Goal: Check status: Check status

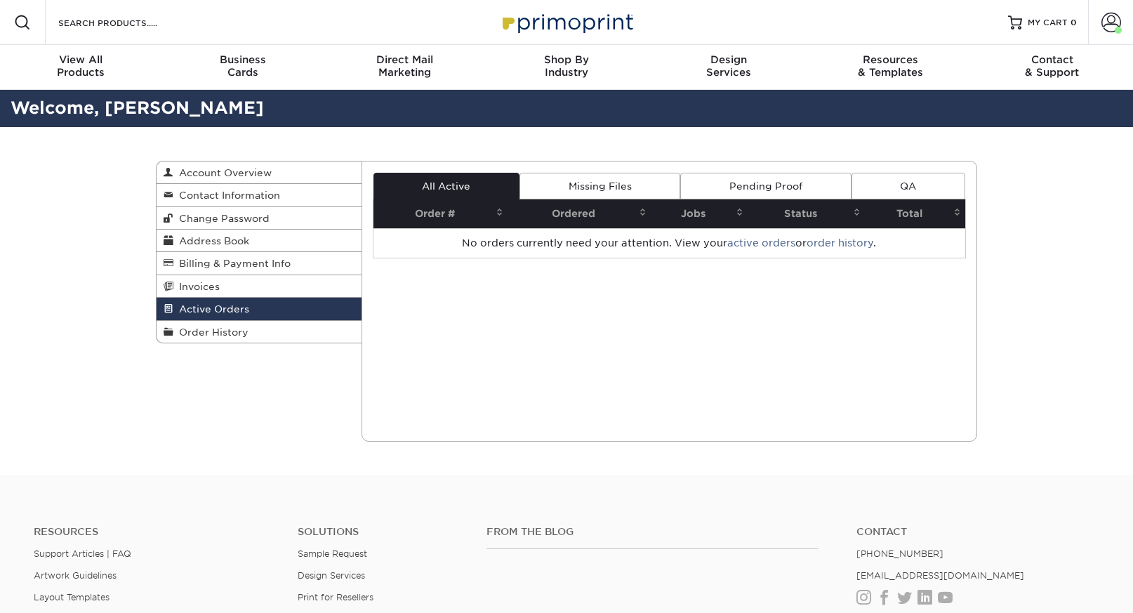
click at [624, 322] on div "Current Orders 0 Active 0 Missing Files" at bounding box center [670, 301] width 617 height 281
click at [242, 336] on span "Order History" at bounding box center [210, 332] width 75 height 11
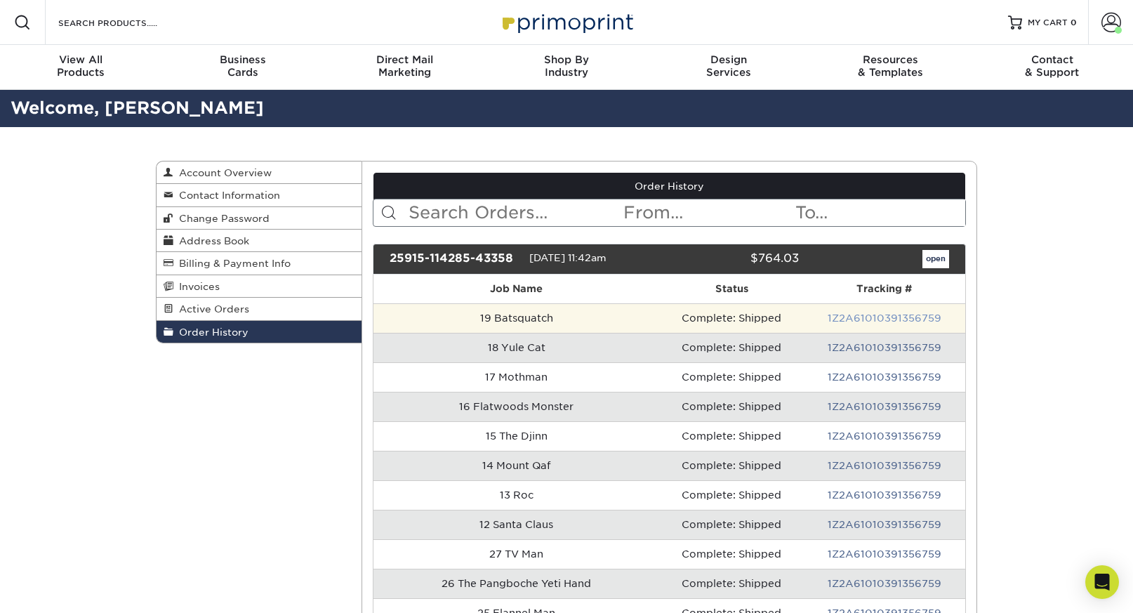
click at [895, 322] on link "1Z2A61010391356759" at bounding box center [885, 318] width 114 height 11
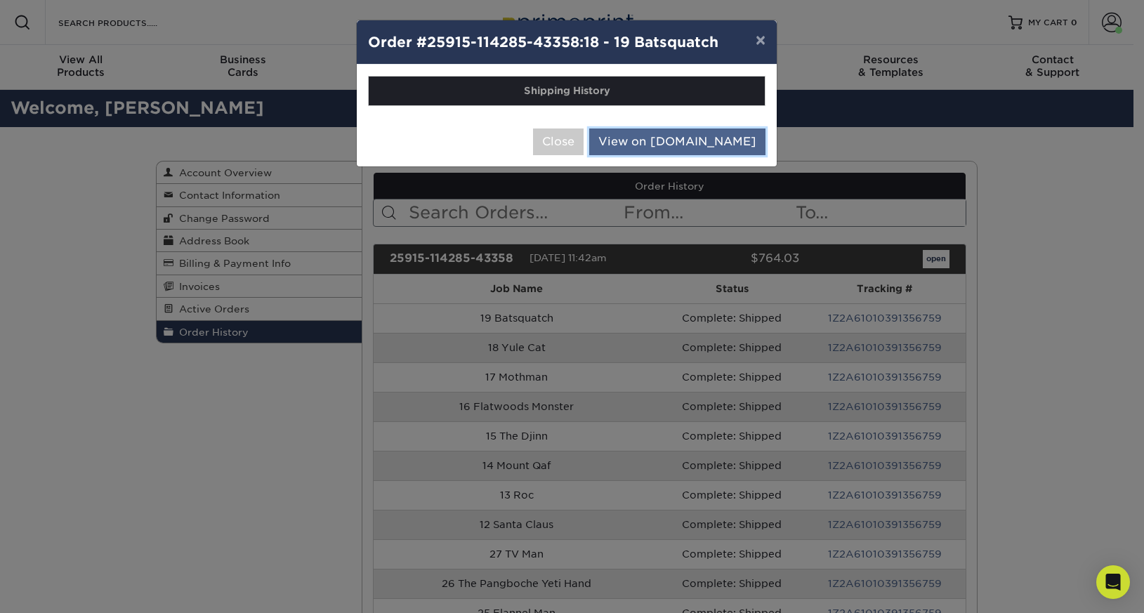
click at [735, 134] on link "View on UPS.com" at bounding box center [677, 142] width 176 height 27
click at [584, 137] on button "Close" at bounding box center [558, 142] width 51 height 27
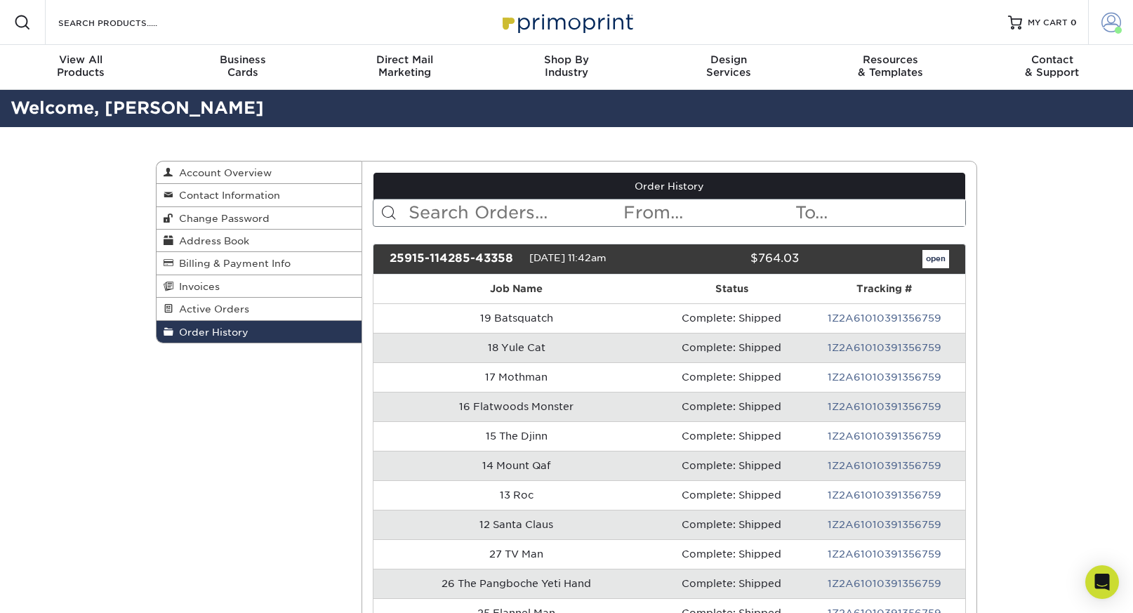
click at [1106, 24] on span at bounding box center [1112, 23] width 20 height 20
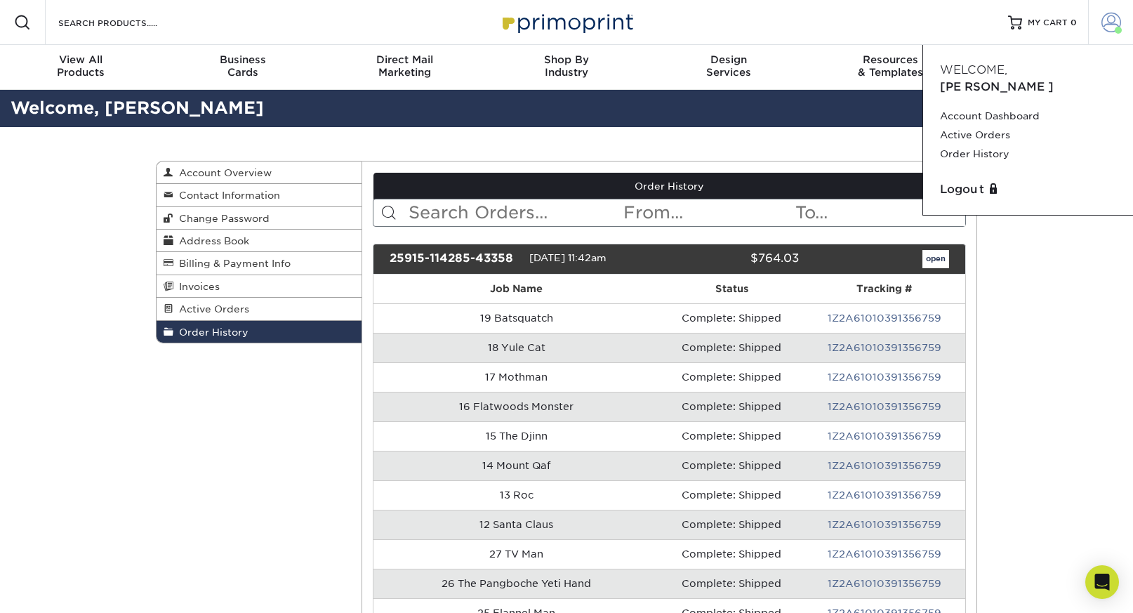
click at [1106, 24] on span at bounding box center [1112, 23] width 20 height 20
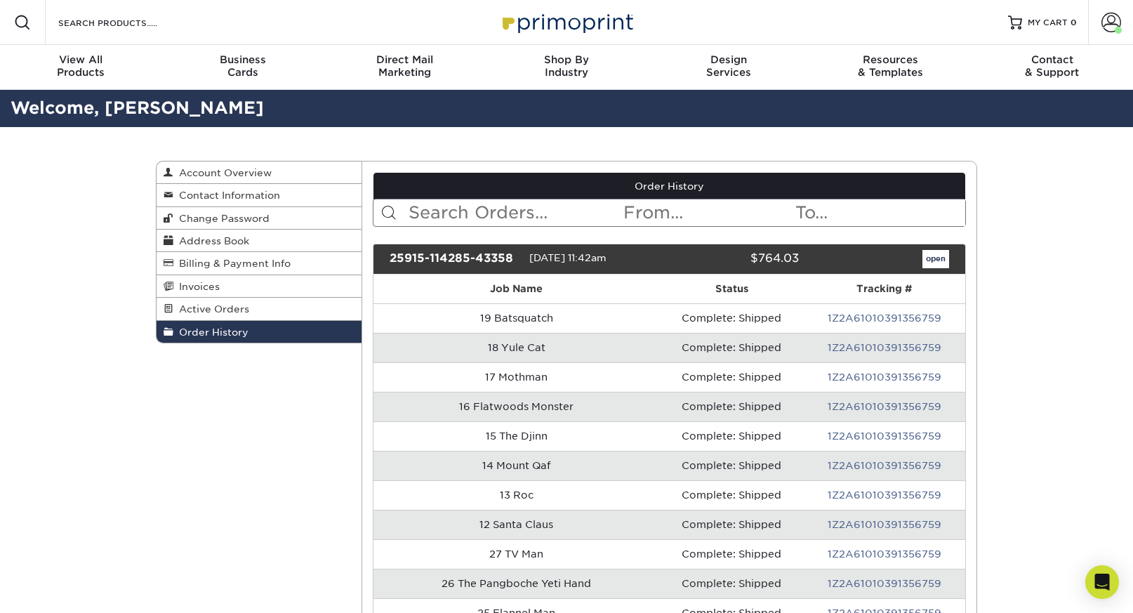
click at [226, 338] on span "Order History" at bounding box center [210, 332] width 75 height 11
click at [1109, 20] on span at bounding box center [1112, 23] width 20 height 20
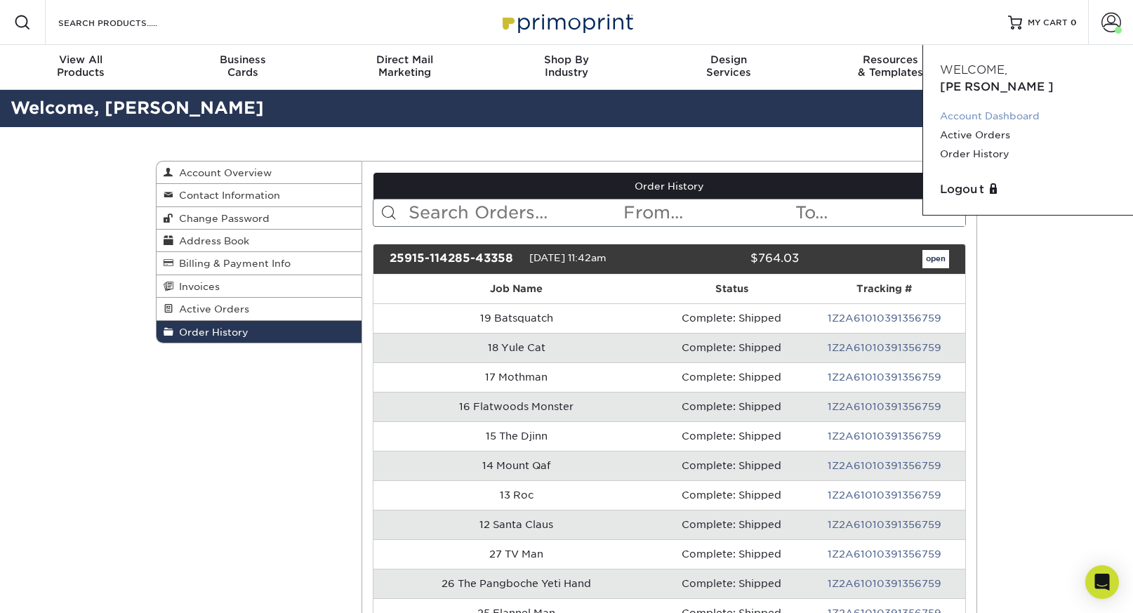
click at [997, 107] on link "Account Dashboard" at bounding box center [1028, 116] width 176 height 19
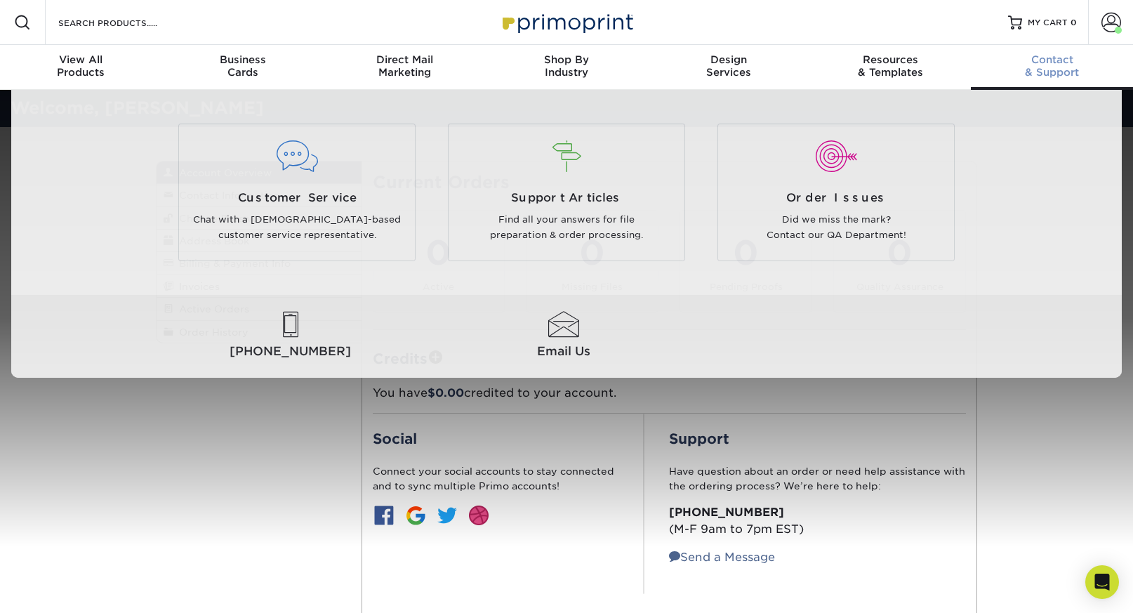
click at [1047, 65] on span "Contact" at bounding box center [1052, 59] width 162 height 13
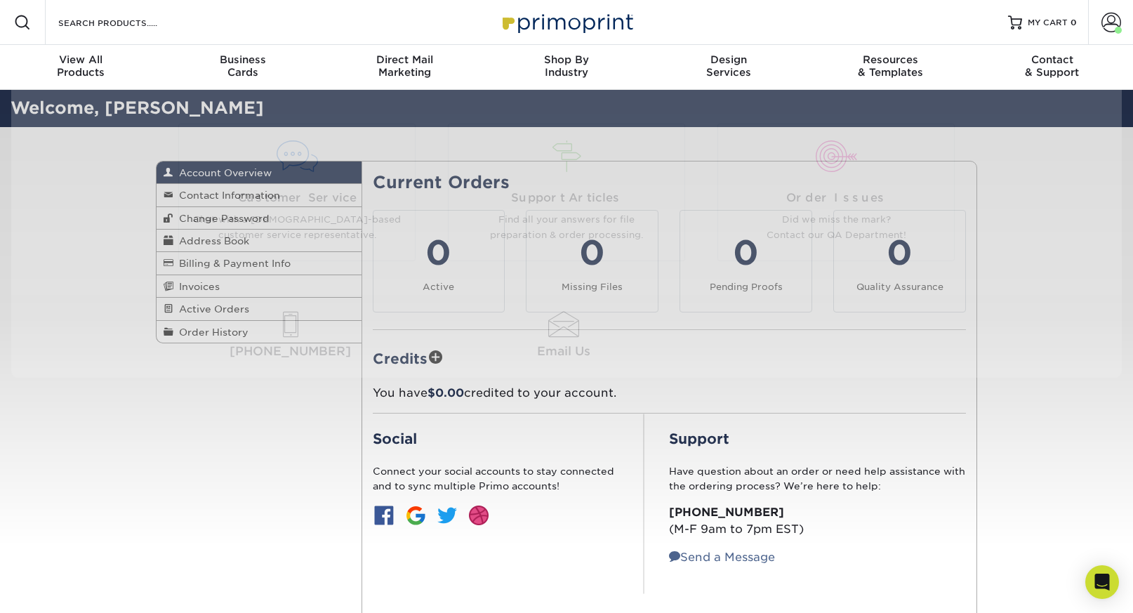
click at [150, 457] on div "Resources Menu Search Products Account Welcome, Sam Account Dashboard Active Or…" at bounding box center [566, 533] width 1133 height 1067
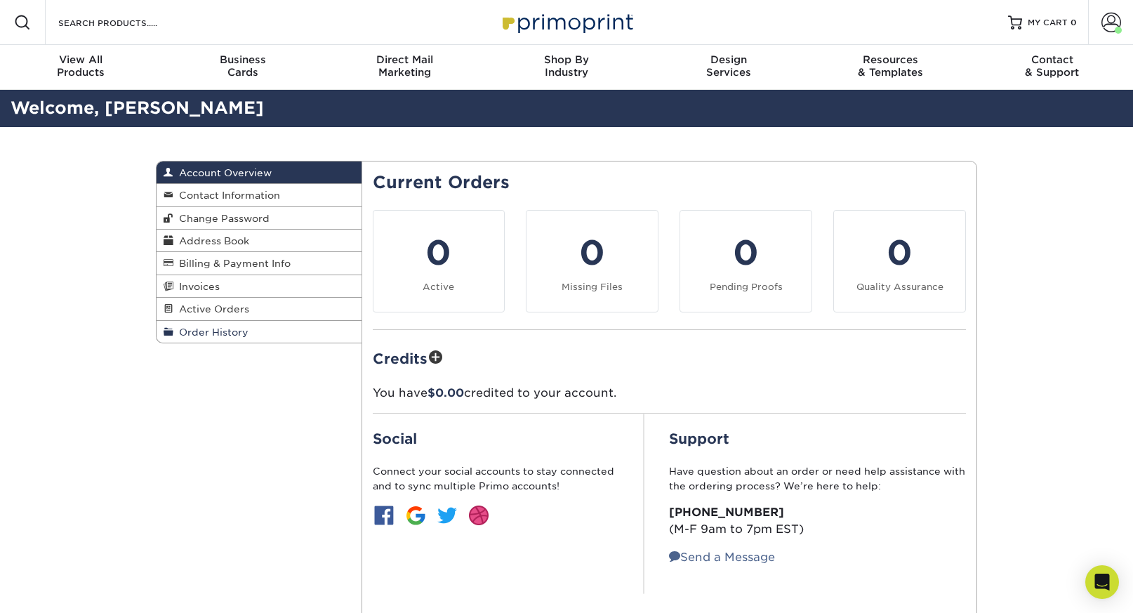
click at [202, 334] on span "Order History" at bounding box center [210, 332] width 75 height 11
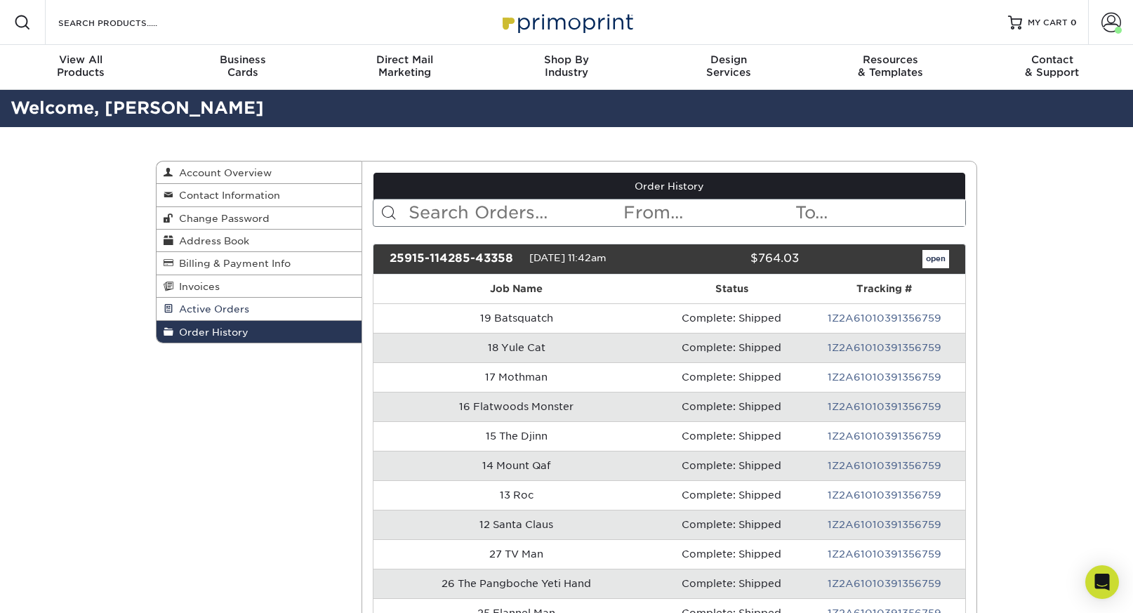
click at [215, 315] on span "Active Orders" at bounding box center [211, 308] width 76 height 11
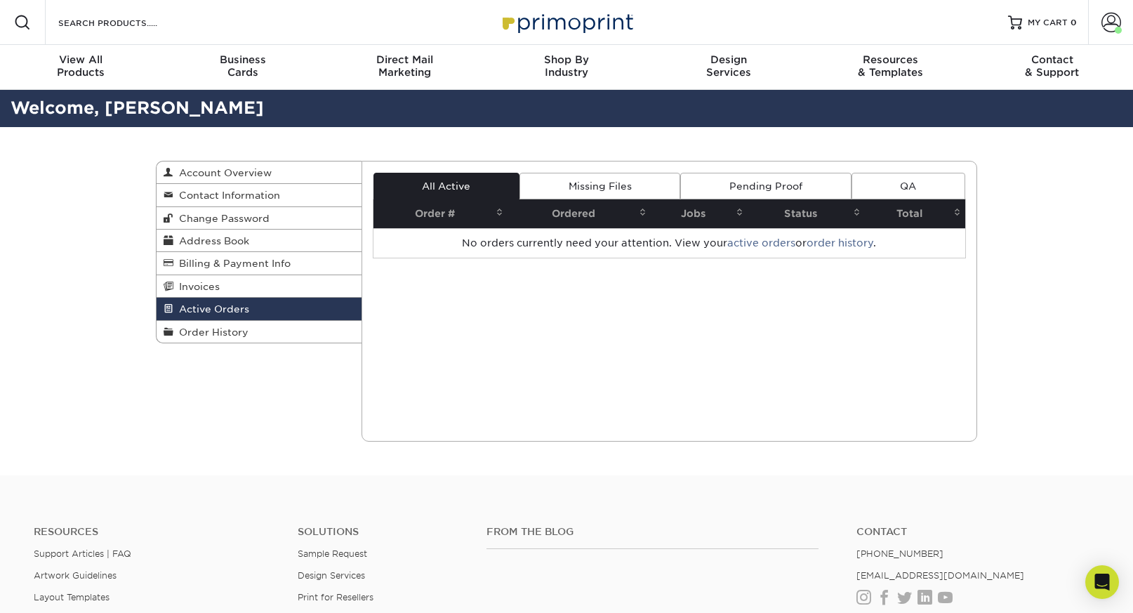
click at [217, 343] on div "Active Orders Account Overview Contact Information Change Password Address Book…" at bounding box center [259, 252] width 206 height 183
click at [223, 337] on span "Order History" at bounding box center [210, 332] width 75 height 11
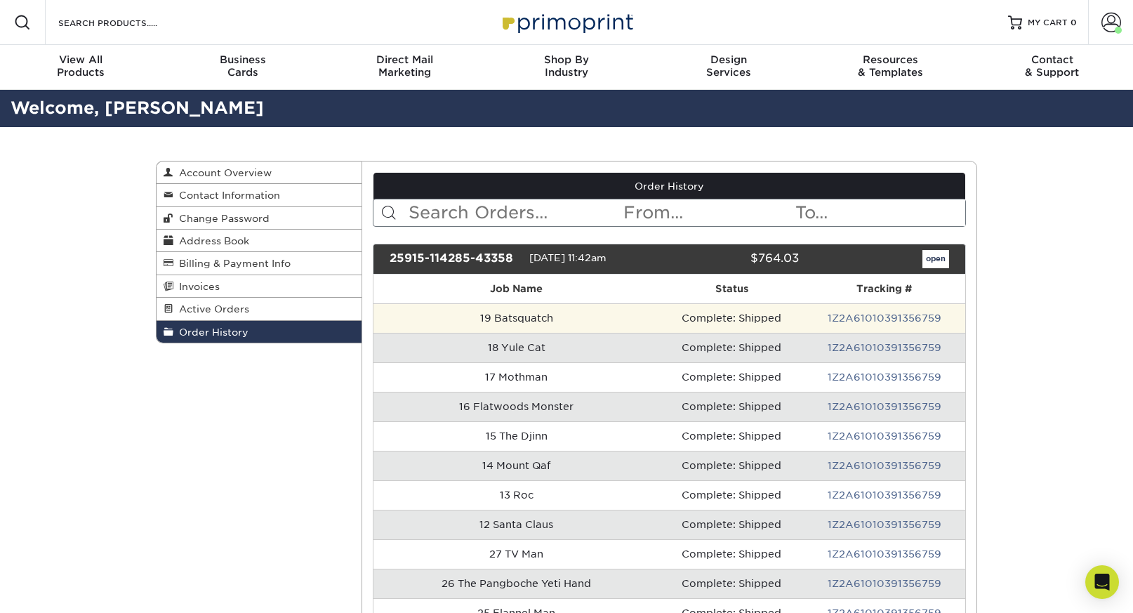
click at [536, 322] on td "19 Batsquatch" at bounding box center [517, 317] width 287 height 29
click at [756, 310] on td "Complete: Shipped" at bounding box center [732, 317] width 144 height 29
